Goal: Task Accomplishment & Management: Manage account settings

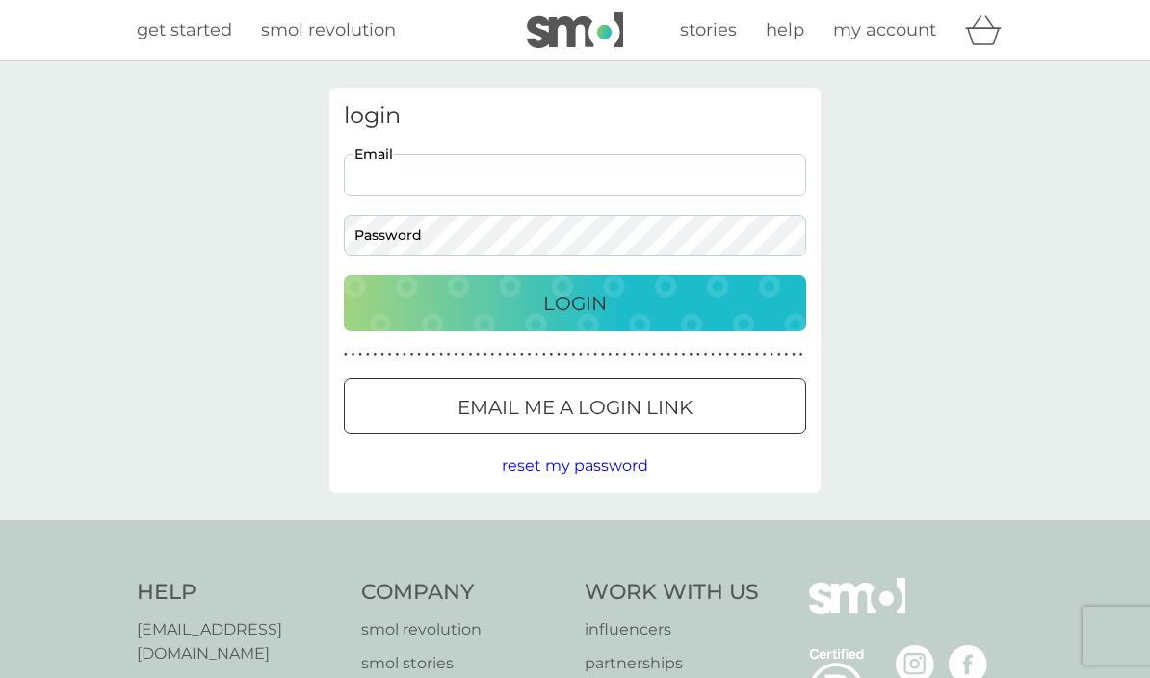
type input "[EMAIL_ADDRESS][DOMAIN_NAME]"
click at [575, 303] on button "Login" at bounding box center [575, 304] width 463 height 56
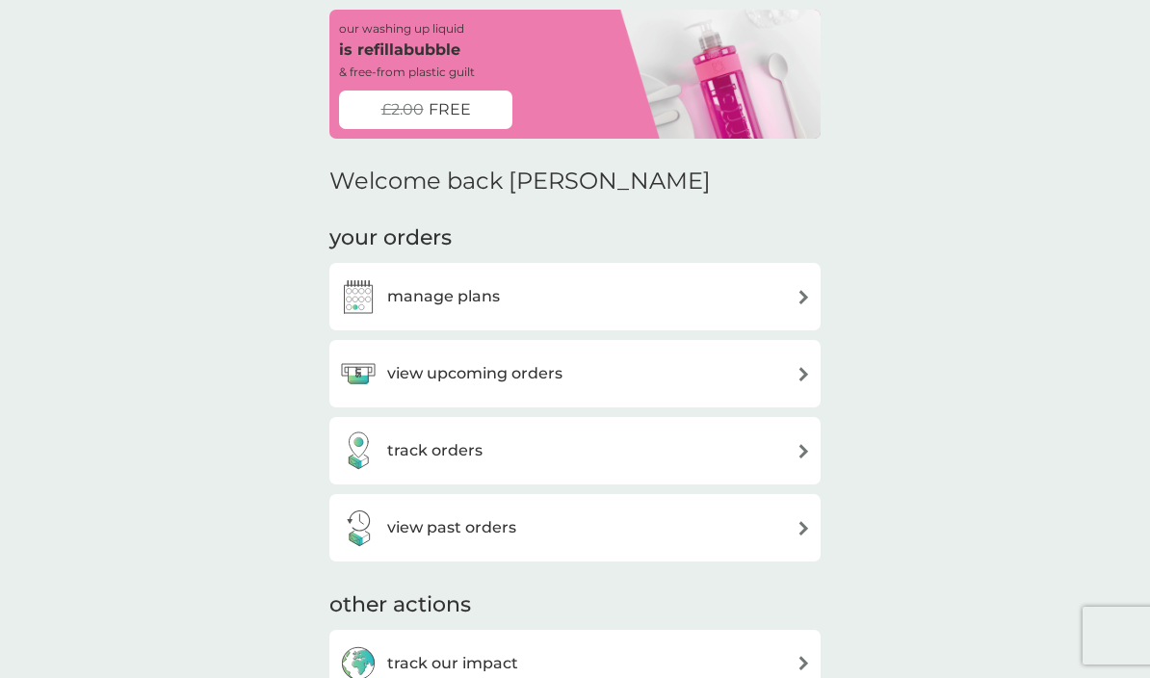
scroll to position [79, 0]
click at [731, 374] on div "view upcoming orders" at bounding box center [575, 373] width 472 height 39
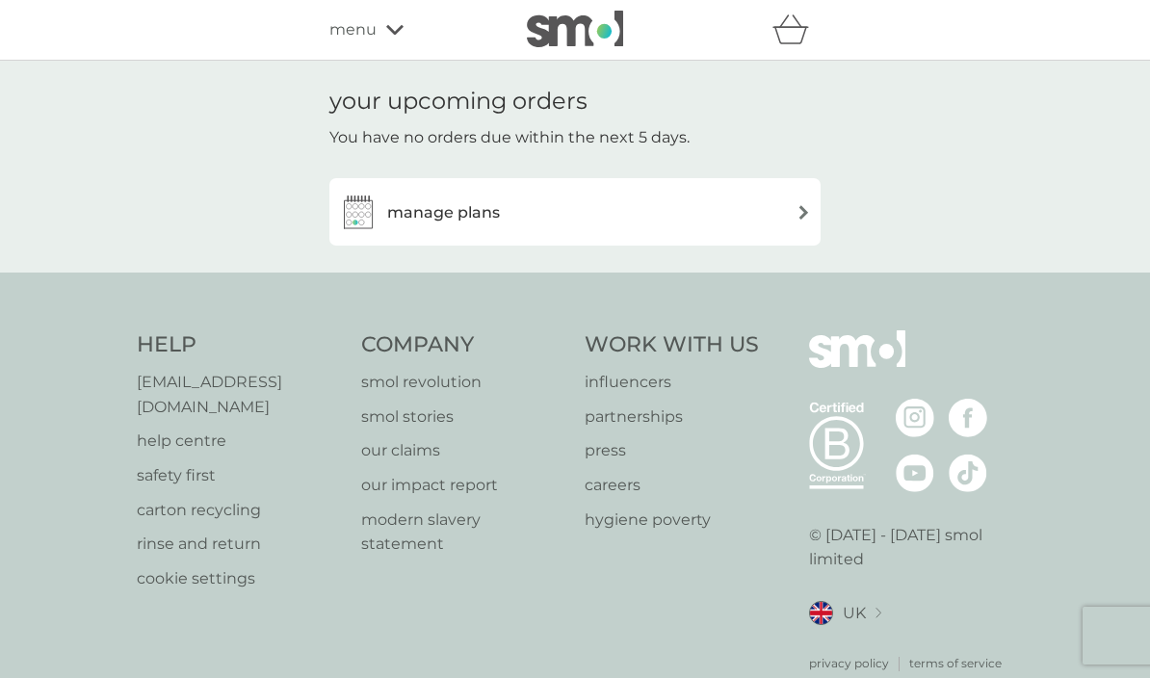
click at [735, 228] on div "manage plans" at bounding box center [575, 212] width 472 height 39
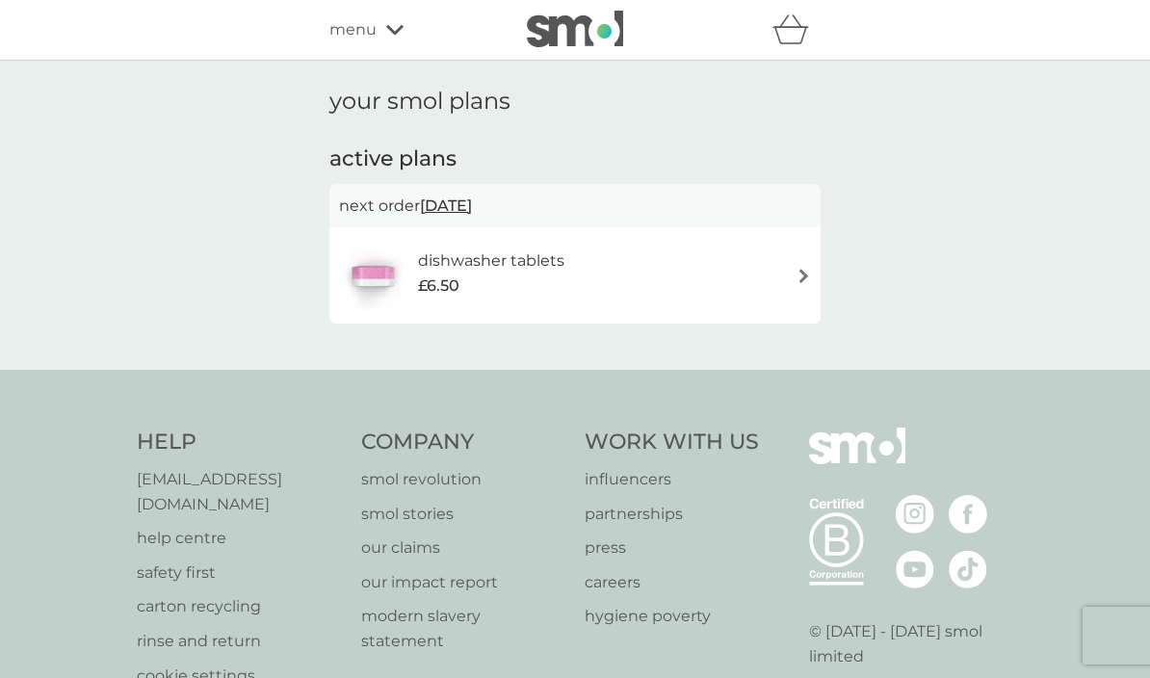
click at [472, 205] on span "[DATE]" at bounding box center [446, 206] width 52 height 38
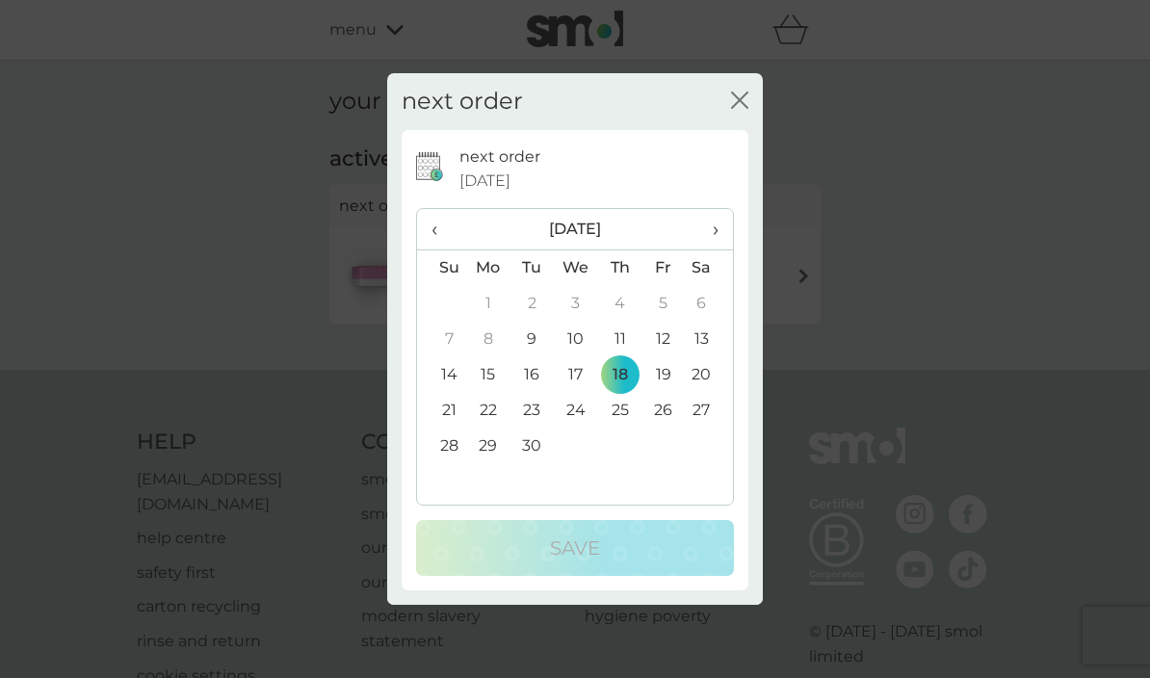
click at [631, 411] on td "25" at bounding box center [619, 411] width 43 height 36
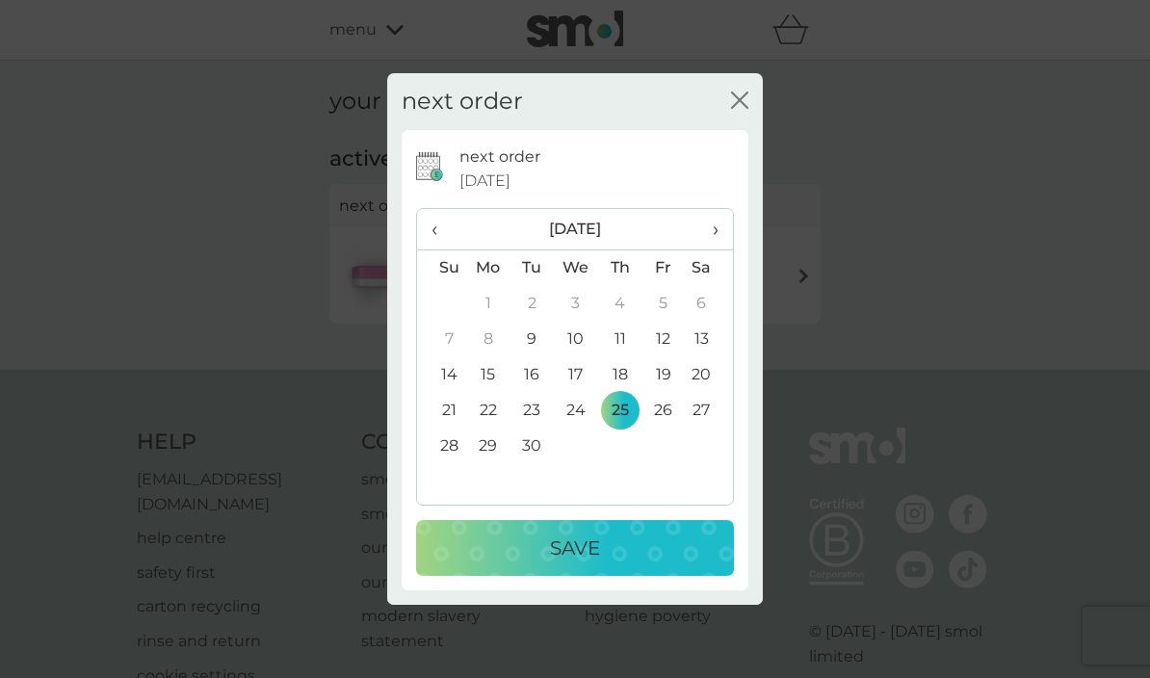
click at [633, 423] on td "25" at bounding box center [619, 411] width 43 height 36
click at [624, 422] on td "25" at bounding box center [619, 411] width 43 height 36
click at [635, 459] on table "‹ [DATE] › Su Mo Tu We Th Fr Sa 31 1 2 3 4 5 6 7 8 9 10 11 12 13 14 15 16 17 18…" at bounding box center [575, 354] width 316 height 291
click at [630, 424] on td "25" at bounding box center [619, 411] width 43 height 36
click at [550, 461] on td "30" at bounding box center [532, 447] width 43 height 36
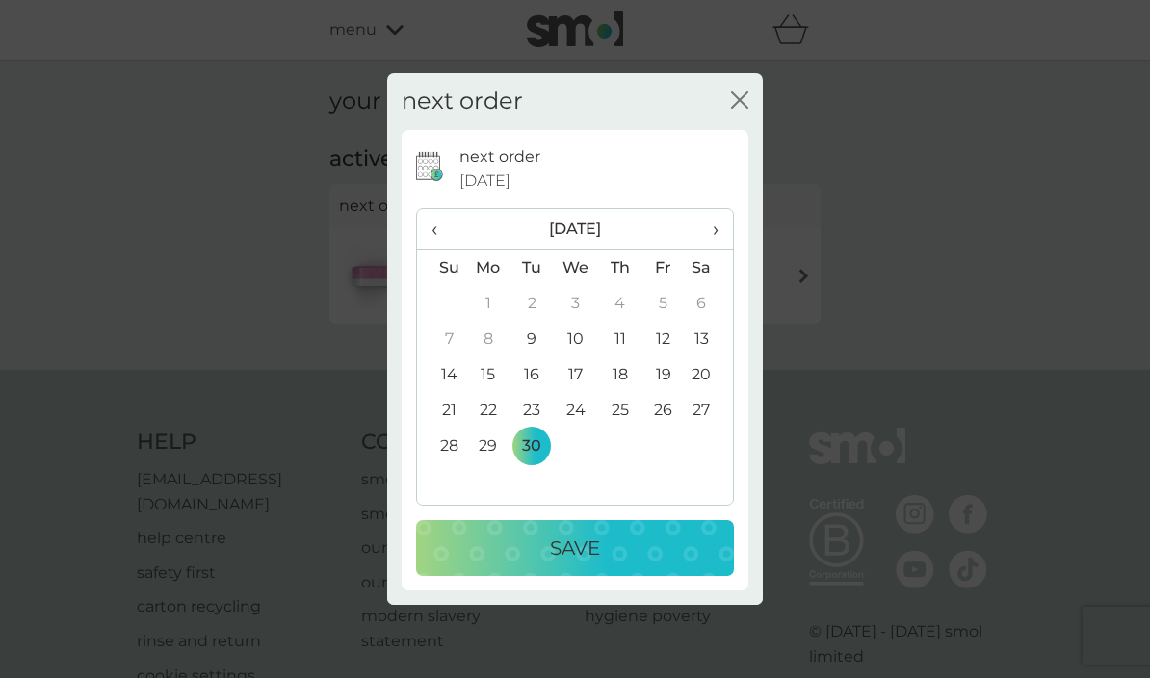
click at [536, 479] on table "‹ [DATE] › Su Mo Tu We Th Fr Sa 31 1 2 3 4 5 6 7 8 9 10 11 12 13 14 15 16 17 18…" at bounding box center [575, 354] width 316 height 291
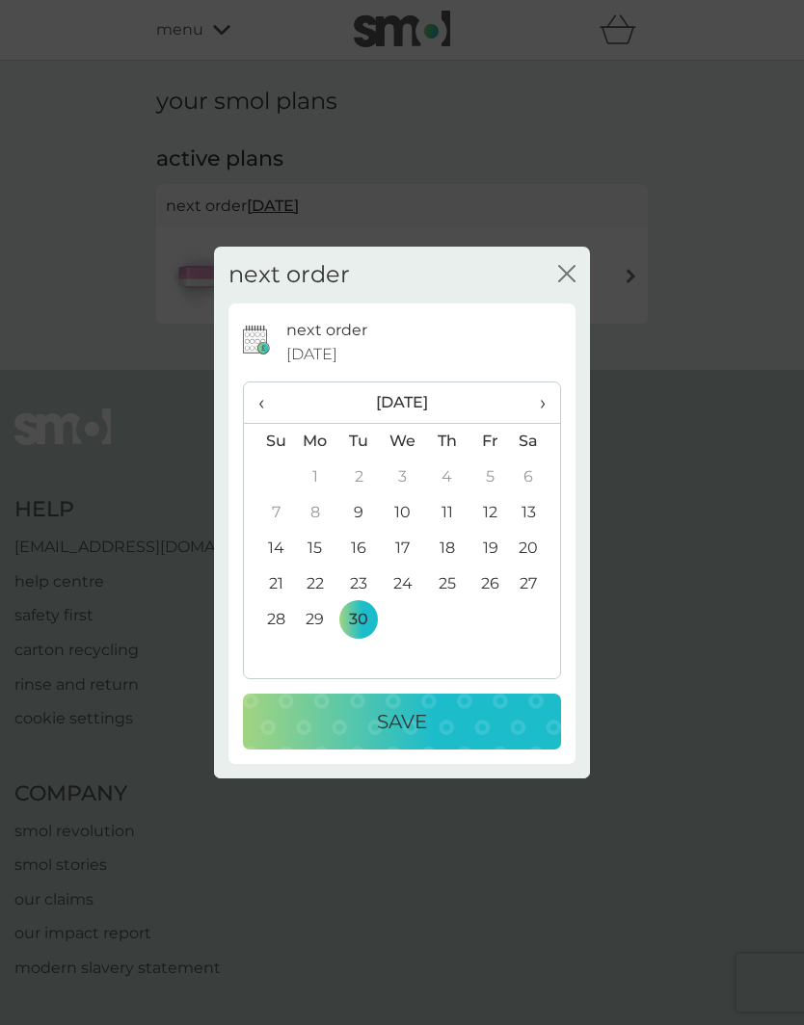
click at [454, 552] on td "18" at bounding box center [446, 549] width 43 height 36
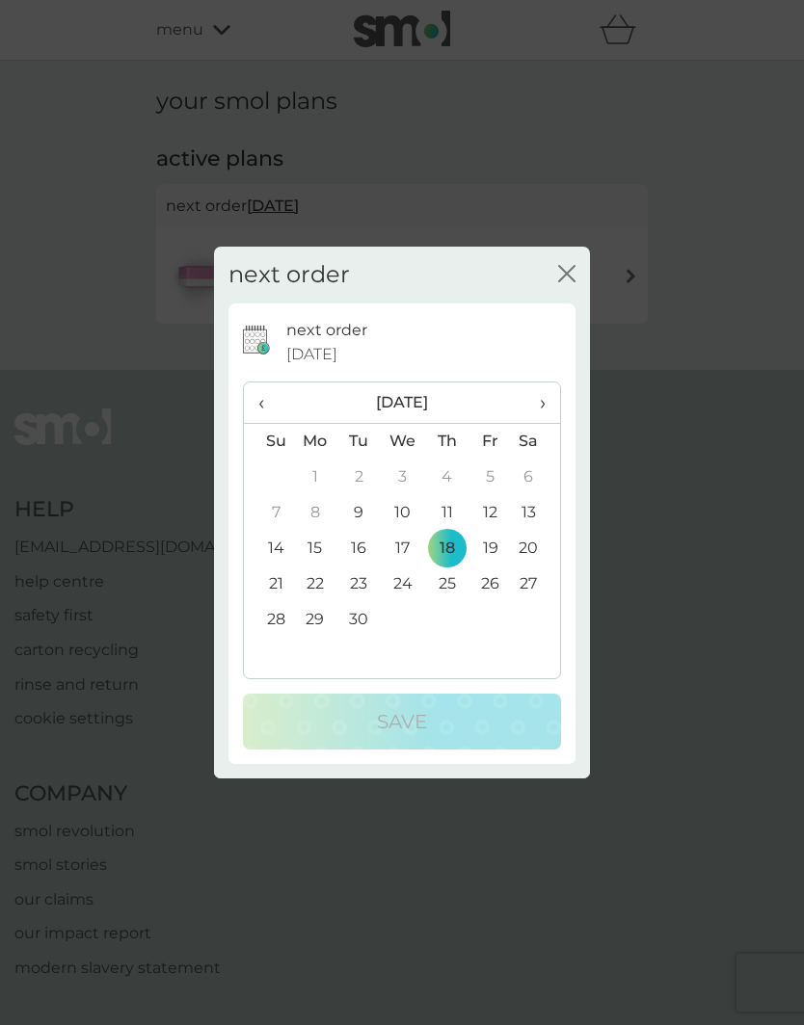
click at [453, 516] on td "11" at bounding box center [446, 513] width 43 height 36
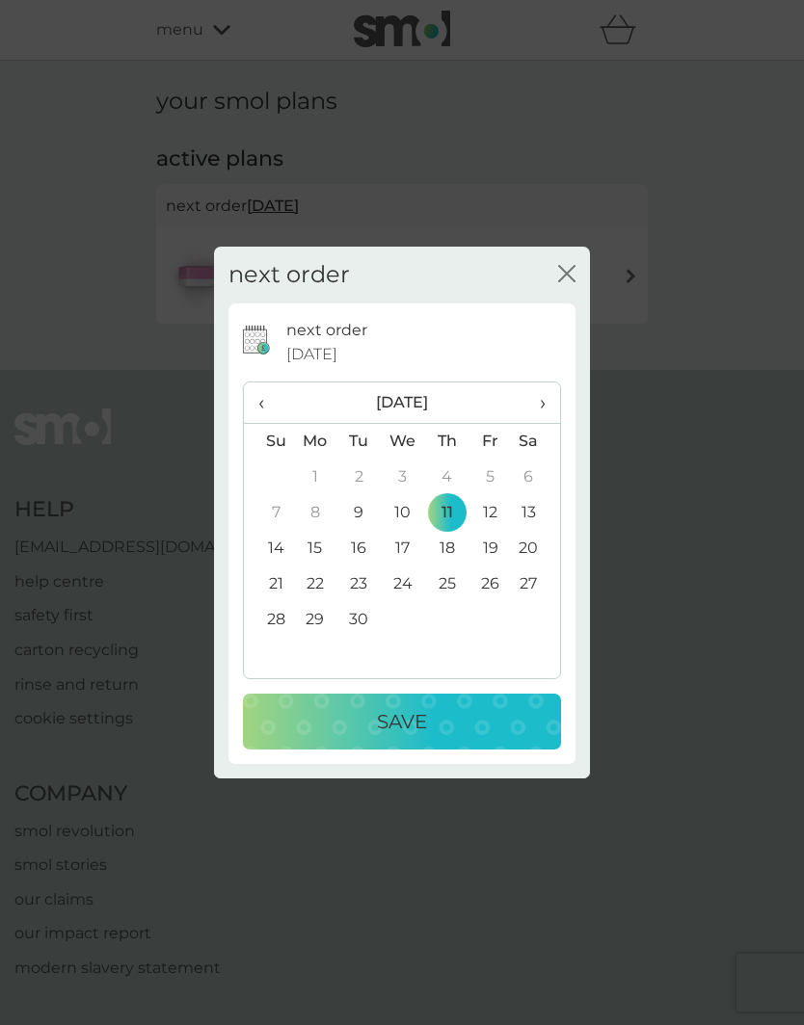
click at [281, 555] on td "14" at bounding box center [268, 549] width 49 height 36
click at [442, 677] on div "Save" at bounding box center [401, 721] width 279 height 31
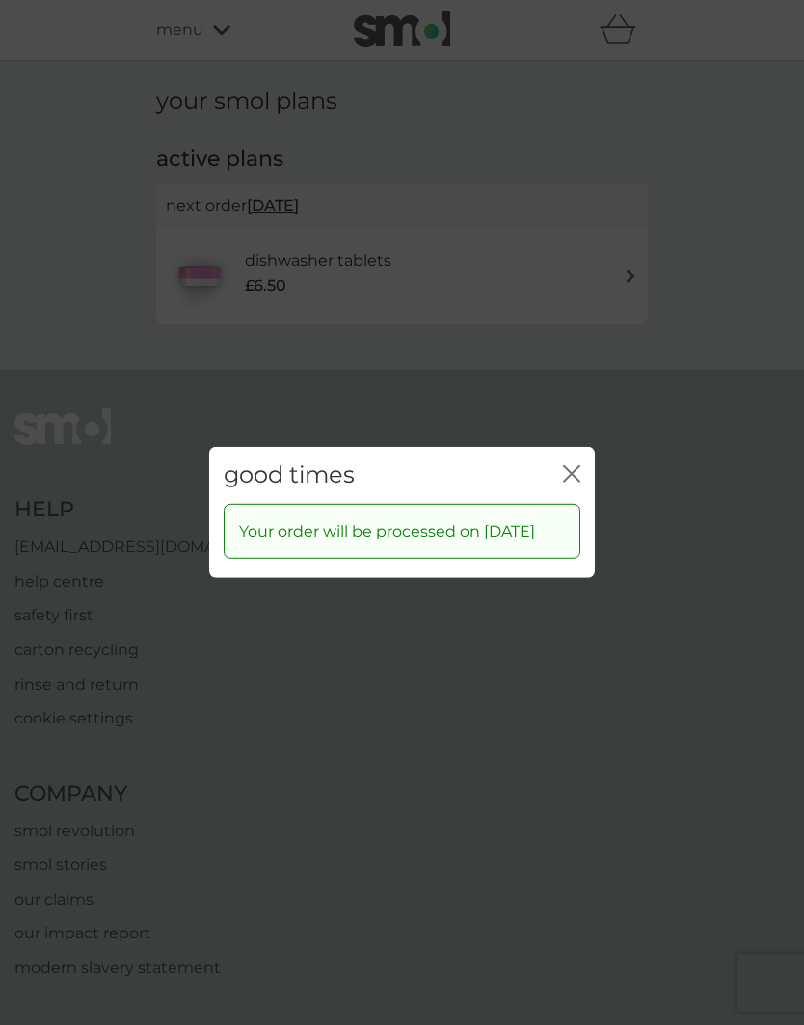
click at [570, 469] on icon "close" at bounding box center [571, 473] width 17 height 17
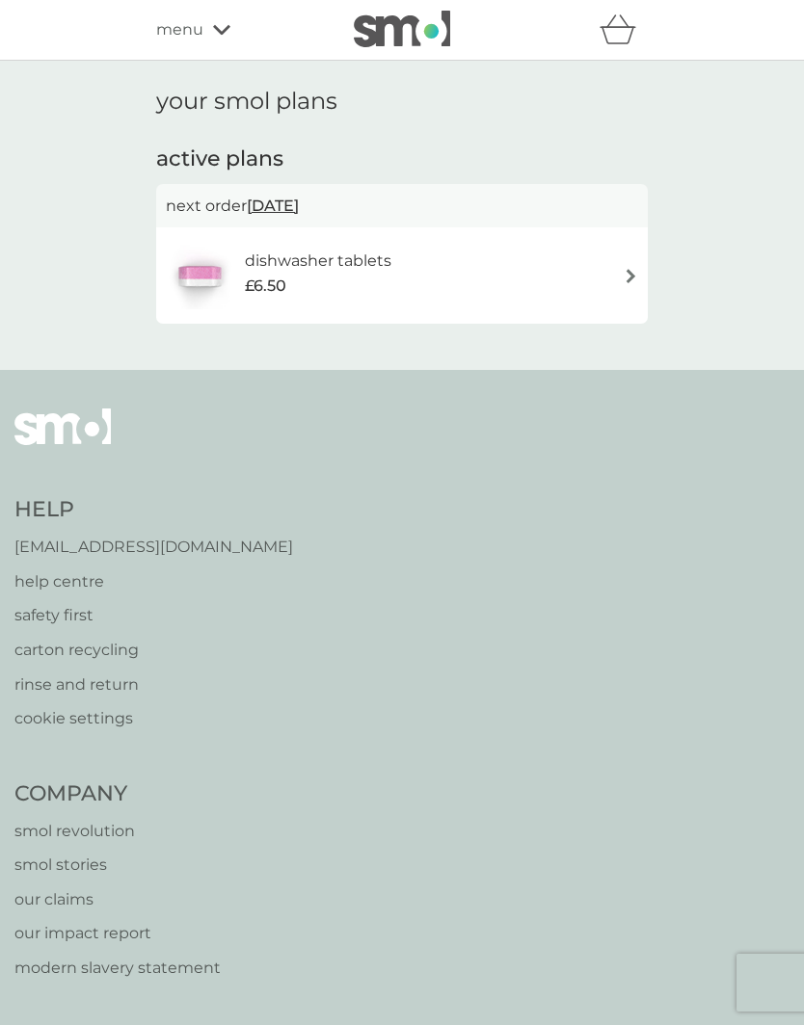
scroll to position [1, 0]
